Goal: Check status: Check status

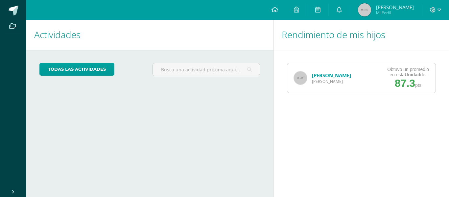
click at [340, 74] on link "[PERSON_NAME]" at bounding box center [331, 75] width 39 height 7
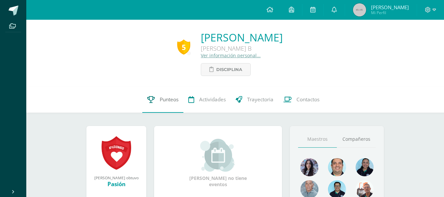
click at [169, 99] on span "Punteos" at bounding box center [169, 99] width 19 height 7
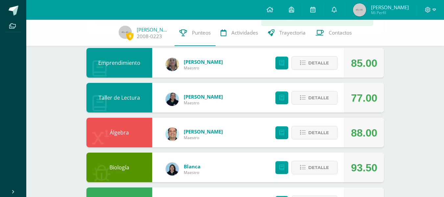
scroll to position [55, 0]
